Goal: Task Accomplishment & Management: Manage account settings

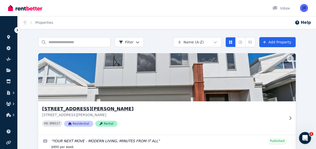
scroll to position [24, 0]
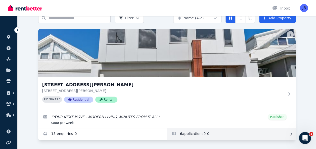
click at [194, 134] on link "Applications for 7 Laddon Rd, Clarkson" at bounding box center [231, 135] width 129 height 12
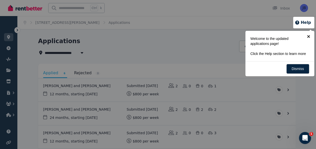
click at [308, 36] on link "×" at bounding box center [308, 36] width 11 height 11
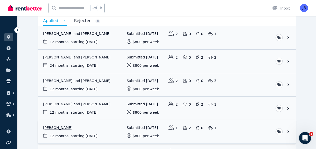
scroll to position [45, 0]
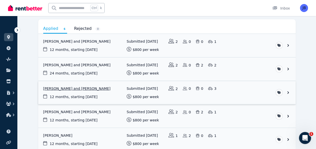
click at [288, 92] on link "View application: Gabrielle Walker and Amy Caldwell" at bounding box center [167, 92] width 258 height 23
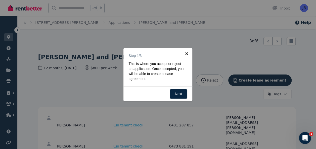
click at [187, 52] on link "×" at bounding box center [186, 53] width 11 height 11
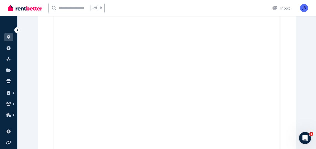
scroll to position [10663, 0]
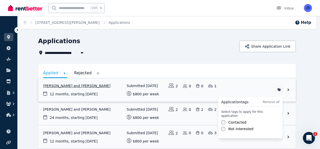
click at [282, 90] on html "**********" at bounding box center [160, 74] width 320 height 149
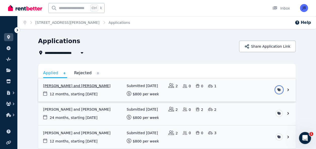
click at [288, 90] on html "**********" at bounding box center [158, 74] width 316 height 149
click at [288, 90] on link "View application: Christie Horner and Daryl Day" at bounding box center [167, 90] width 258 height 23
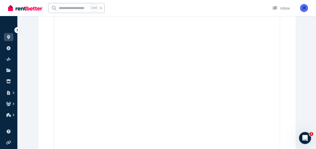
scroll to position [1218, 0]
